Goal: Information Seeking & Learning: Learn about a topic

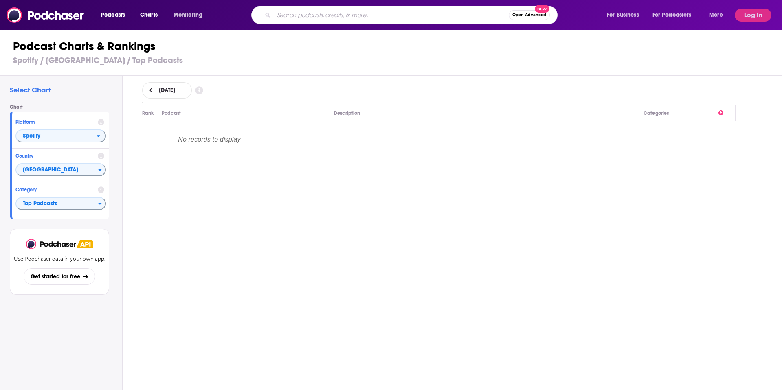
click at [296, 18] on input "Search podcasts, credits, & more..." at bounding box center [391, 15] width 235 height 13
type input "Women in Tech"
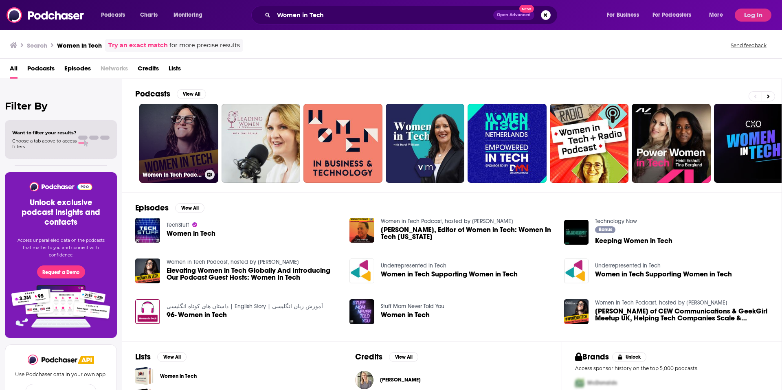
click at [182, 141] on link "Women in Tech Podcast, hosted by [PERSON_NAME]" at bounding box center [178, 143] width 79 height 79
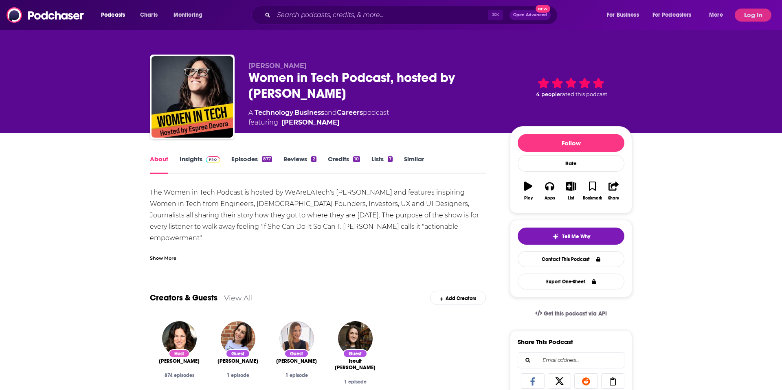
click at [191, 160] on link "Insights" at bounding box center [200, 164] width 40 height 19
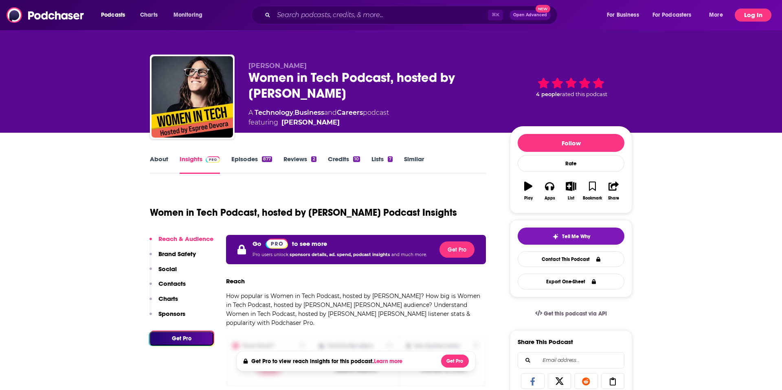
click at [754, 12] on button "Log In" at bounding box center [753, 15] width 37 height 13
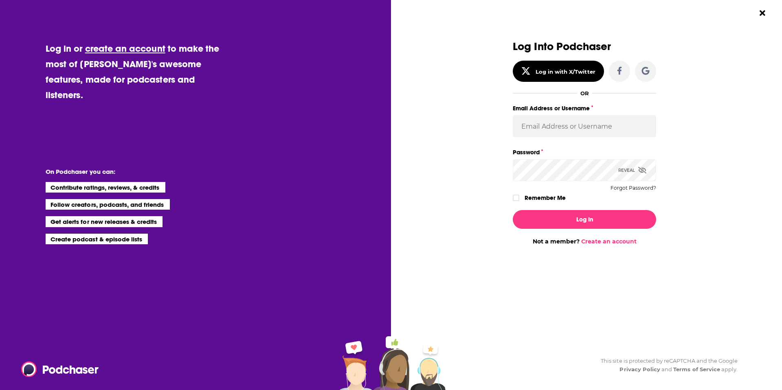
click at [594, 113] on label "Email Address or Username" at bounding box center [584, 108] width 143 height 11
click at [594, 115] on input "Email Address or Username" at bounding box center [584, 126] width 143 height 22
click at [580, 126] on input "Email Address or Username" at bounding box center [584, 126] width 143 height 22
click at [592, 115] on input "Email Address or Username" at bounding box center [584, 126] width 143 height 22
click at [546, 128] on input "Email Address or Username" at bounding box center [584, 126] width 143 height 22
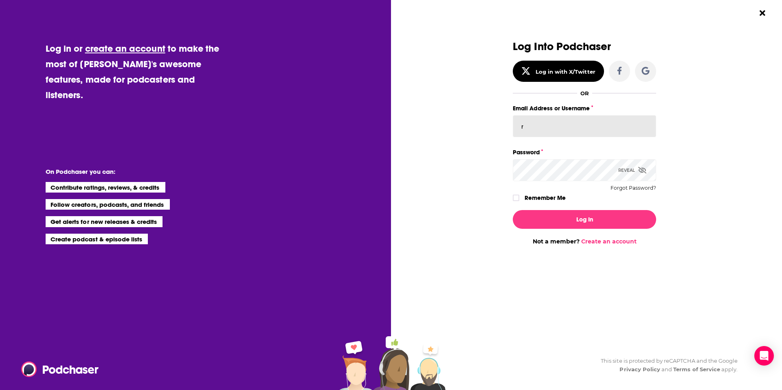
type input "[PERSON_NAME].[PERSON_NAME]"
click at [565, 184] on div "Log Into Podchaser Log in with X/Twitter OR Email Address or Username [PERSON_N…" at bounding box center [584, 122] width 143 height 163
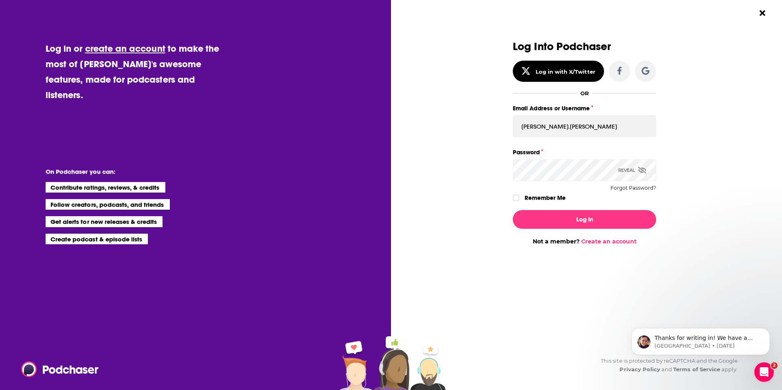
click at [513, 210] on button "Log In" at bounding box center [584, 219] width 143 height 19
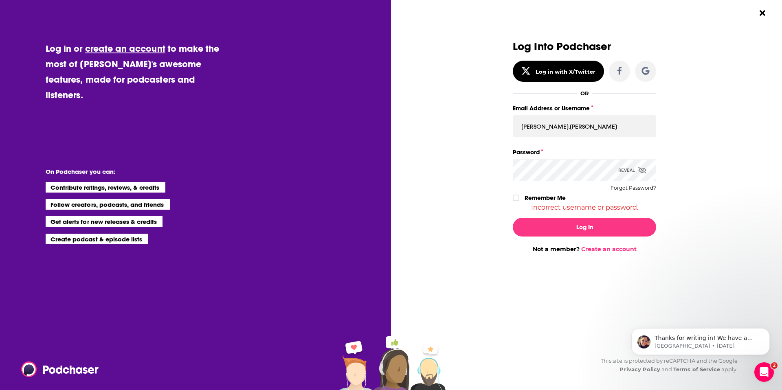
click at [645, 172] on icon "Dialog" at bounding box center [642, 170] width 8 height 7
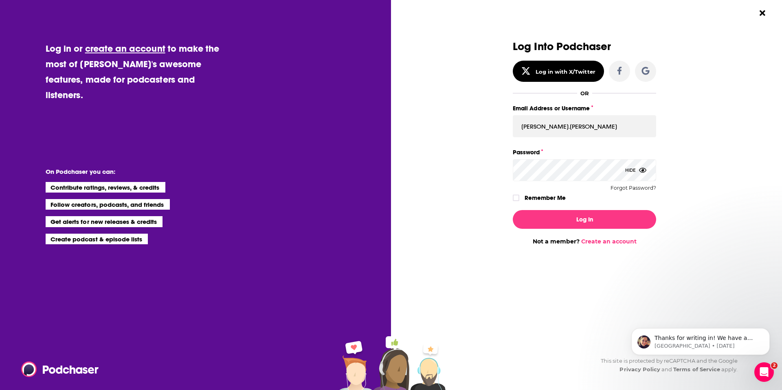
click at [513, 210] on button "Log In" at bounding box center [584, 219] width 143 height 19
